Goal: Information Seeking & Learning: Learn about a topic

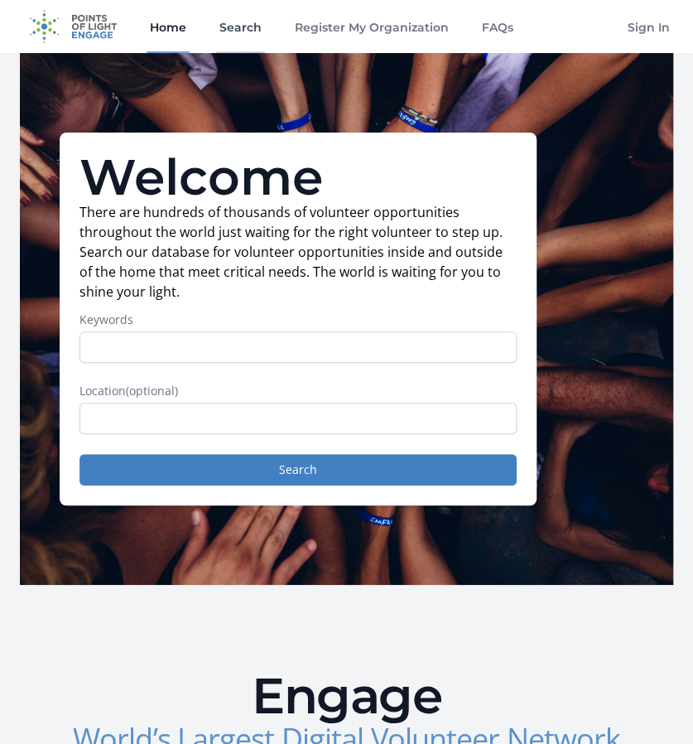
click at [249, 32] on link "Search" at bounding box center [240, 26] width 49 height 53
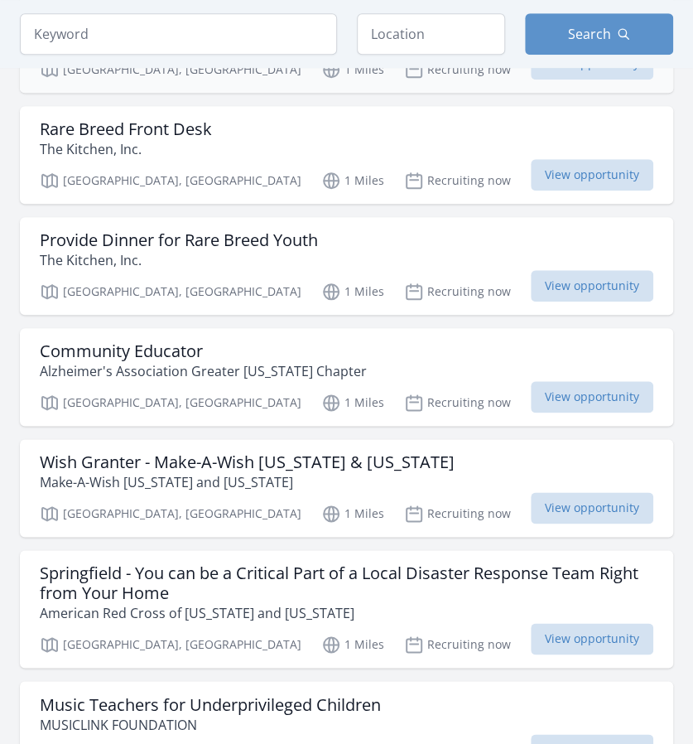
scroll to position [414, 0]
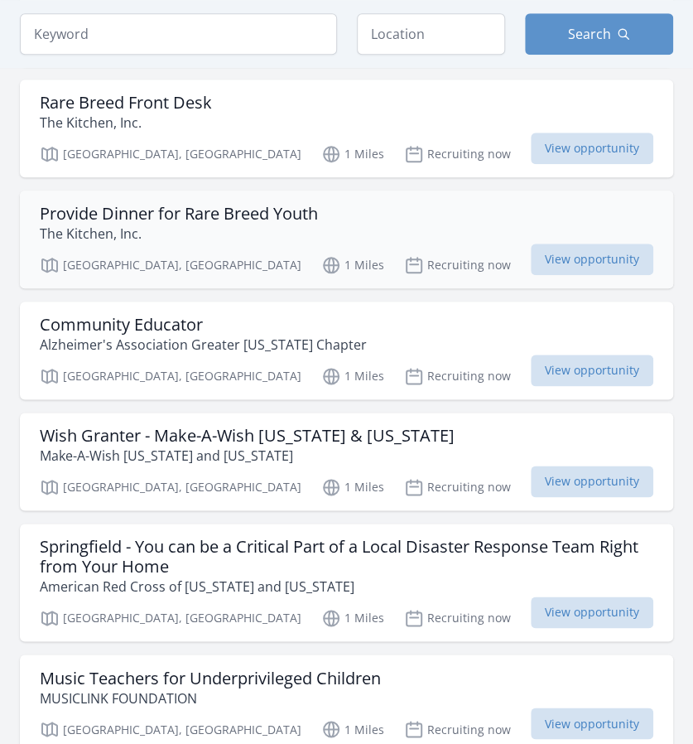
click at [237, 213] on h3 "Provide Dinner for Rare Breed Youth" at bounding box center [179, 214] width 278 height 20
click at [538, 257] on span "View opportunity" at bounding box center [592, 258] width 123 height 31
click at [568, 240] on div "Provide Dinner for Rare Breed Youth The Kitchen, Inc." at bounding box center [347, 224] width 614 height 40
